Goal: Transaction & Acquisition: Subscribe to service/newsletter

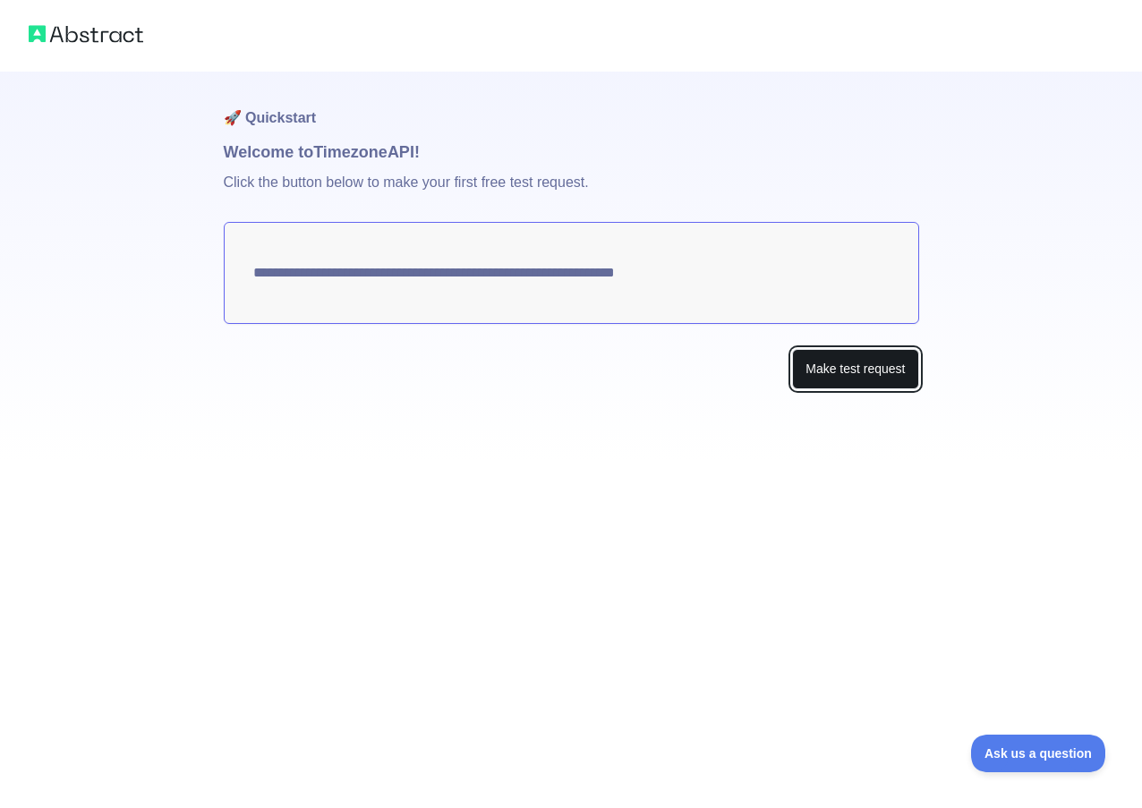
click at [811, 357] on button "Make test request" at bounding box center [855, 369] width 126 height 40
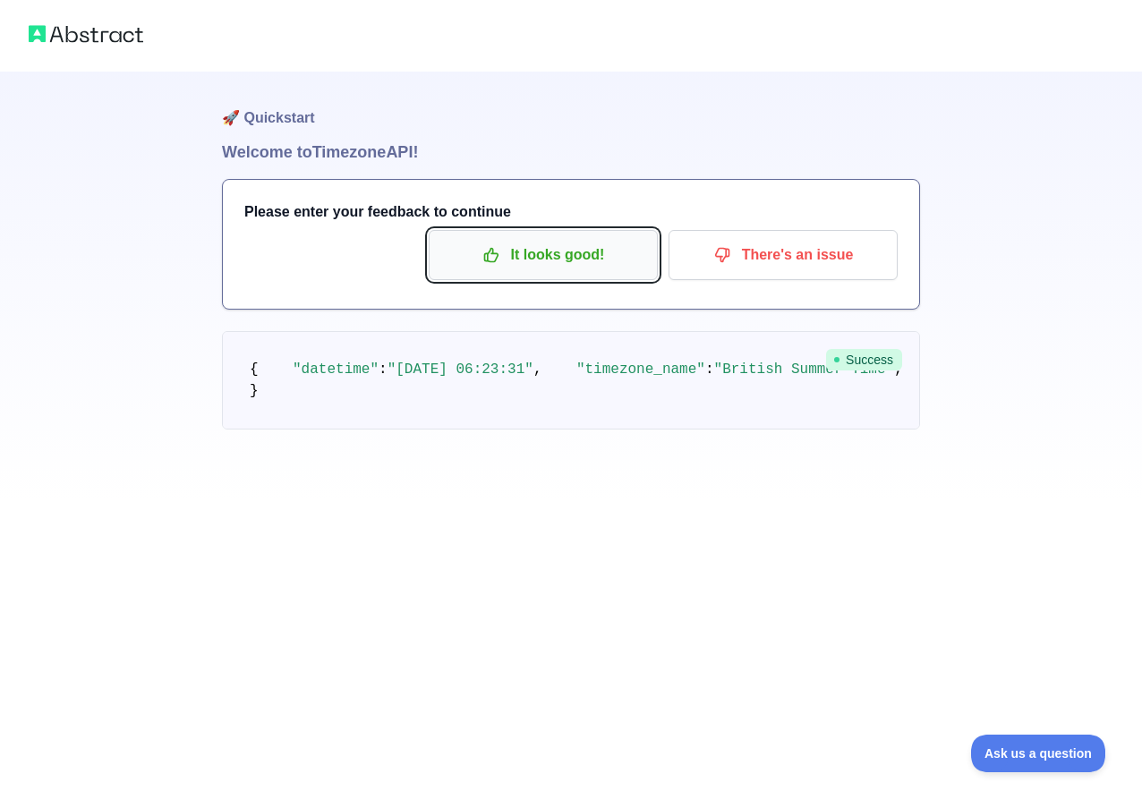
click at [576, 260] on p "It looks good!" at bounding box center [543, 255] width 202 height 30
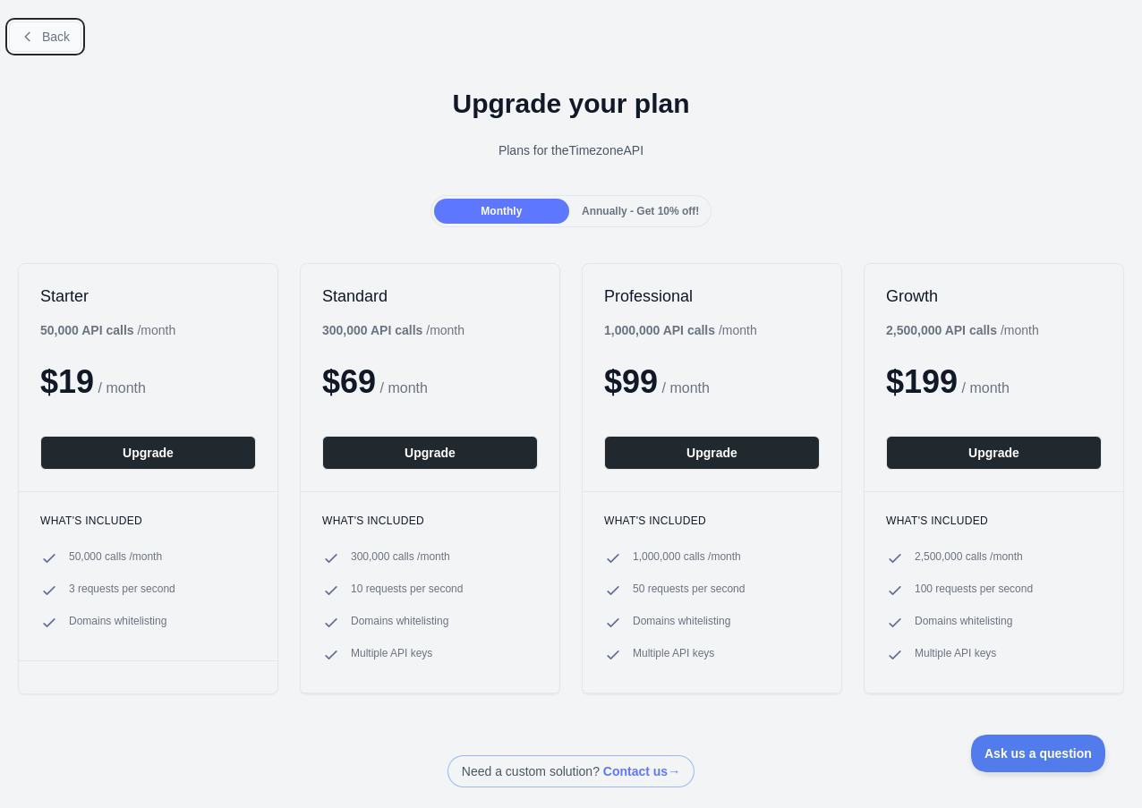
click at [45, 35] on span "Back" at bounding box center [56, 37] width 28 height 14
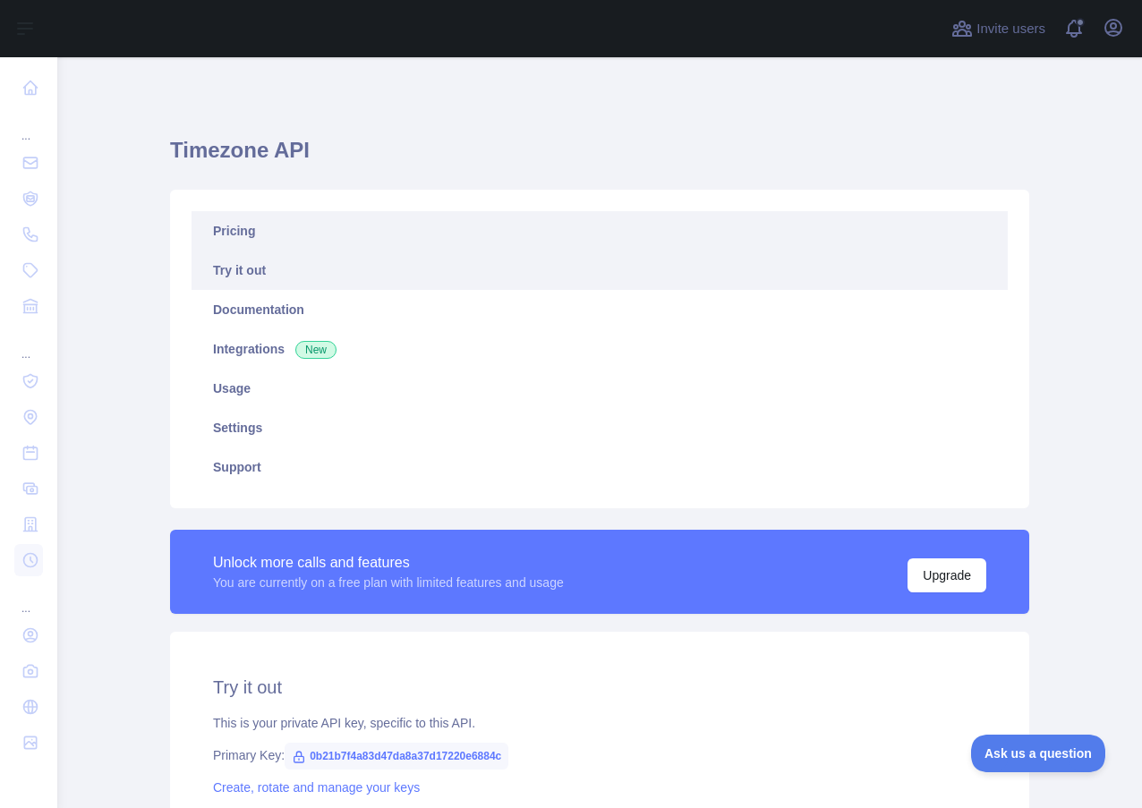
click at [228, 232] on link "Pricing" at bounding box center [600, 230] width 816 height 39
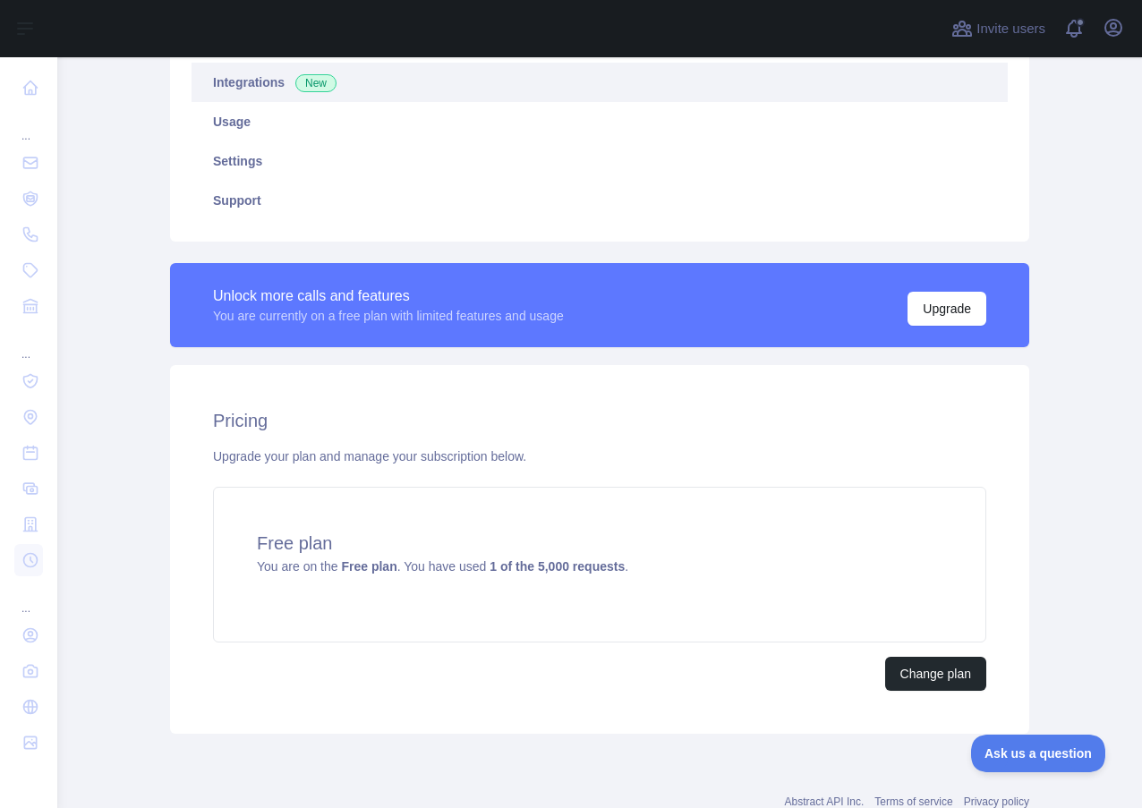
scroll to position [325, 0]
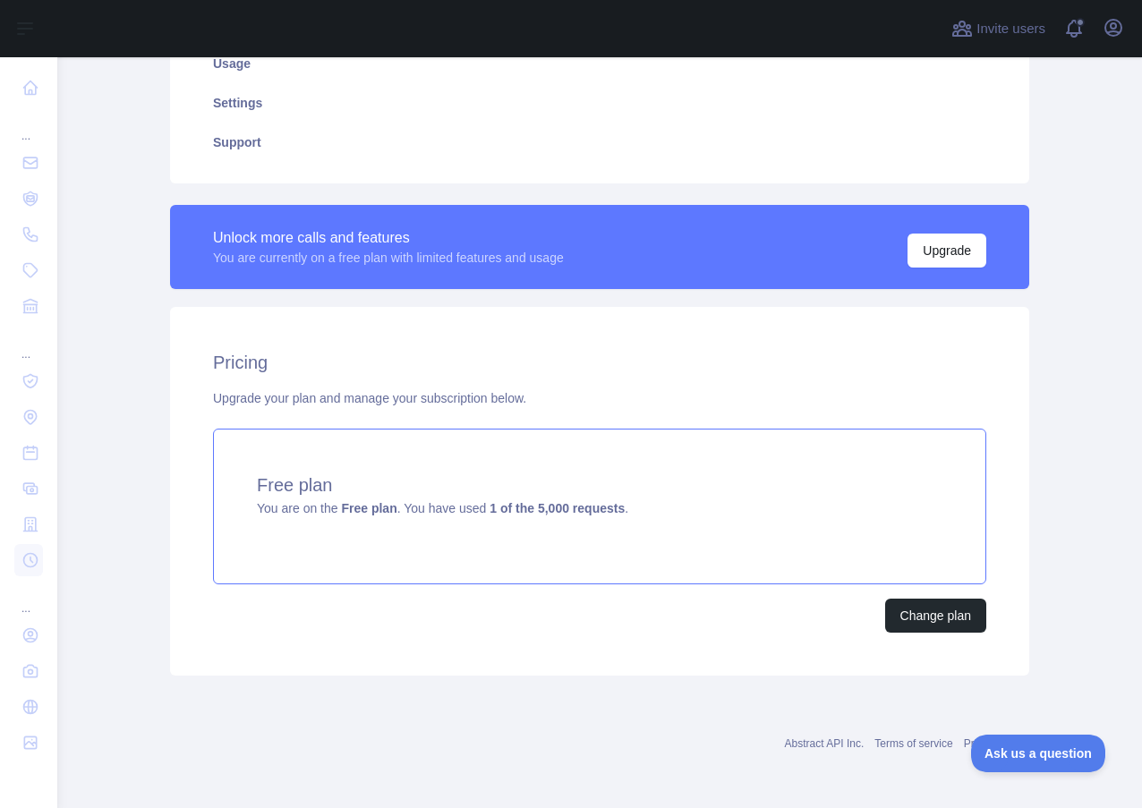
click at [611, 508] on span "You are on the Free plan . You have used 1 of the 5,000 requests ." at bounding box center [442, 508] width 371 height 14
